Goal: Task Accomplishment & Management: Use online tool/utility

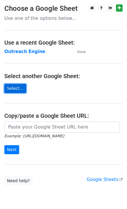
click at [20, 86] on link "Select..." at bounding box center [15, 88] width 22 height 9
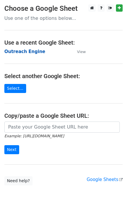
click at [23, 51] on strong "Outreach Engine" at bounding box center [24, 51] width 41 height 5
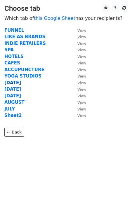
click at [14, 82] on strong "[DATE]" at bounding box center [12, 82] width 17 height 5
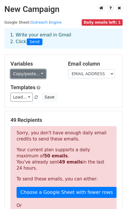
click at [37, 76] on link "Copy/paste..." at bounding box center [28, 73] width 36 height 9
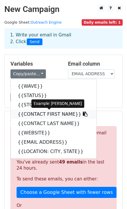
click at [44, 112] on link "{{CONTACT FIRST NAME}}" at bounding box center [54, 114] width 86 height 9
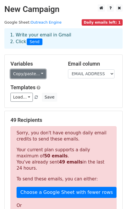
click at [34, 76] on link "Copy/paste..." at bounding box center [28, 73] width 36 height 9
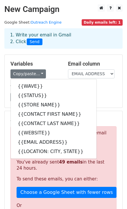
click at [100, 114] on div "49 Recipients Sorry, you don't have enough daily email credits to send these em…" at bounding box center [64, 199] width 118 height 176
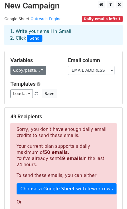
scroll to position [5, 0]
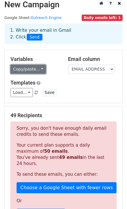
click at [41, 69] on link "Copy/paste..." at bounding box center [28, 69] width 36 height 9
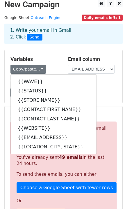
click at [101, 102] on div "Variables Copy/paste... {{WAVE}} {{STATUS}} {{STORE NAME}} {{CONTACT FIRST NAME…" at bounding box center [64, 76] width 118 height 53
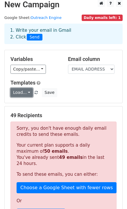
click at [27, 93] on link "Load..." at bounding box center [21, 92] width 22 height 9
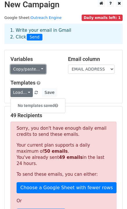
click at [38, 67] on link "Copy/paste..." at bounding box center [28, 69] width 36 height 9
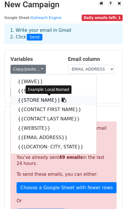
click at [29, 101] on link "{{STORE NAME}}" at bounding box center [54, 100] width 86 height 9
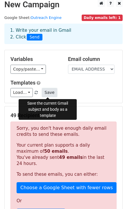
click at [48, 92] on button "Save" at bounding box center [49, 92] width 15 height 9
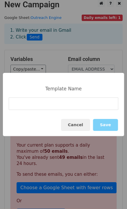
click at [43, 104] on input at bounding box center [64, 103] width 110 height 13
type input "Indie Retailer"
drag, startPoint x: 80, startPoint y: 83, endPoint x: 90, endPoint y: 90, distance: 11.5
click at [80, 83] on div "Template Name Indie Retailer Cancel Save" at bounding box center [64, 104] width 122 height 63
click at [108, 125] on button "Save" at bounding box center [105, 125] width 25 height 12
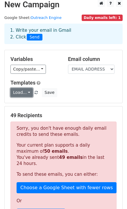
click at [25, 92] on link "Load..." at bounding box center [21, 92] width 22 height 9
click at [86, 87] on div "Templates Load... Indie Retailer Save" at bounding box center [63, 89] width 115 height 18
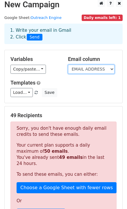
click at [87, 70] on select "WAVE STATUS STORE NAME CONTACT FIRST NAME CONTACT LAST NAME WEBSITE EMAIL ADDRE…" at bounding box center [91, 69] width 47 height 9
click at [42, 52] on div "Variables Copy/paste... {{WAVE}} {{STATUS}} {{STORE NAME}} {{CONTACT FIRST NAME…" at bounding box center [64, 76] width 118 height 53
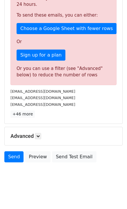
scroll to position [164, 0]
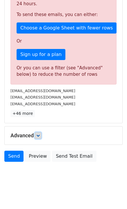
click at [41, 135] on link at bounding box center [38, 135] width 6 height 6
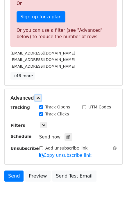
scroll to position [224, 0]
